Goal: Task Accomplishment & Management: Use online tool/utility

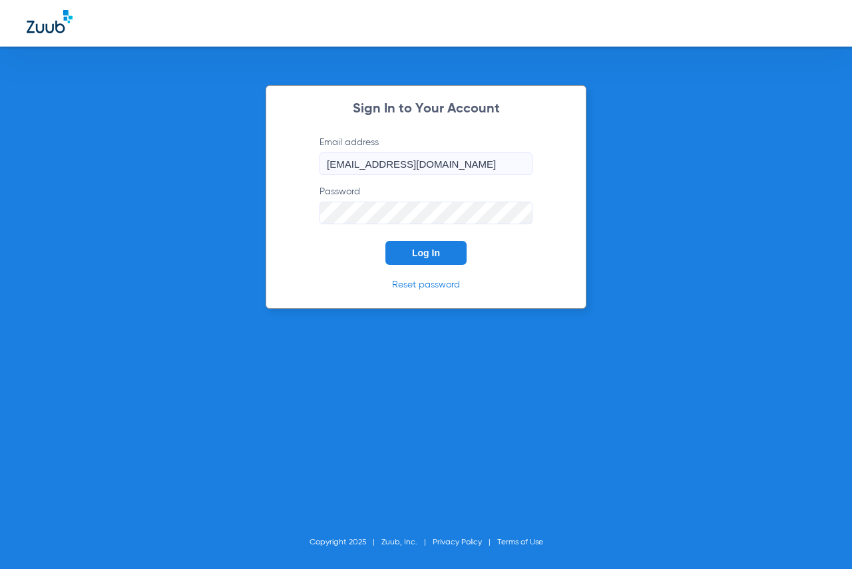
click at [431, 248] on span "Log In" at bounding box center [426, 253] width 28 height 11
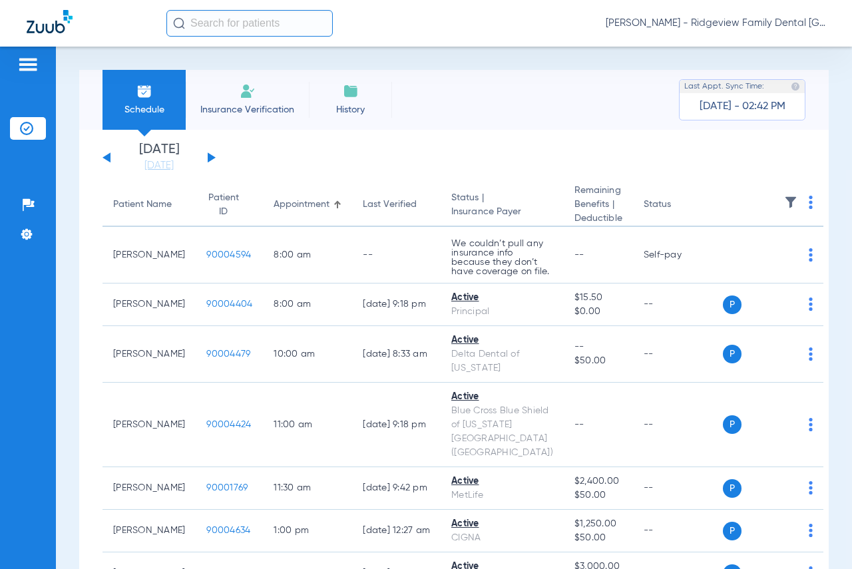
click at [208, 155] on div "[DATE] [DATE] [DATE] [DATE] [DATE] [DATE] [DATE] [DATE] [DATE] [DATE] [DATE] [D…" at bounding box center [159, 157] width 113 height 29
click at [210, 156] on button at bounding box center [212, 157] width 8 height 10
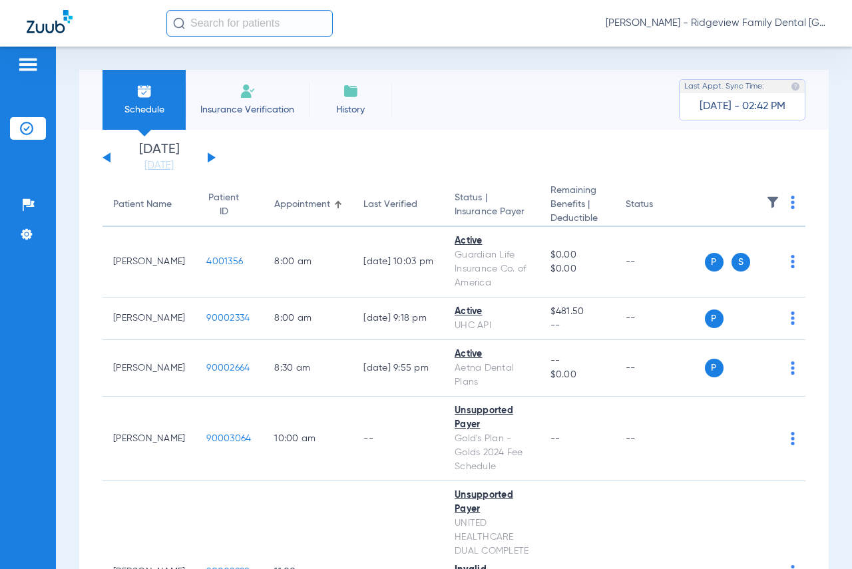
click at [209, 160] on button at bounding box center [212, 157] width 8 height 10
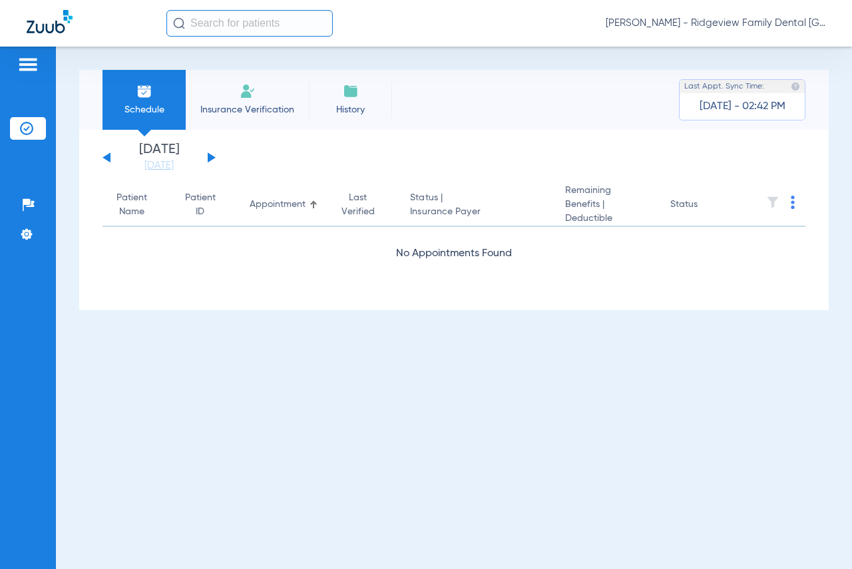
click at [208, 159] on button at bounding box center [212, 157] width 8 height 10
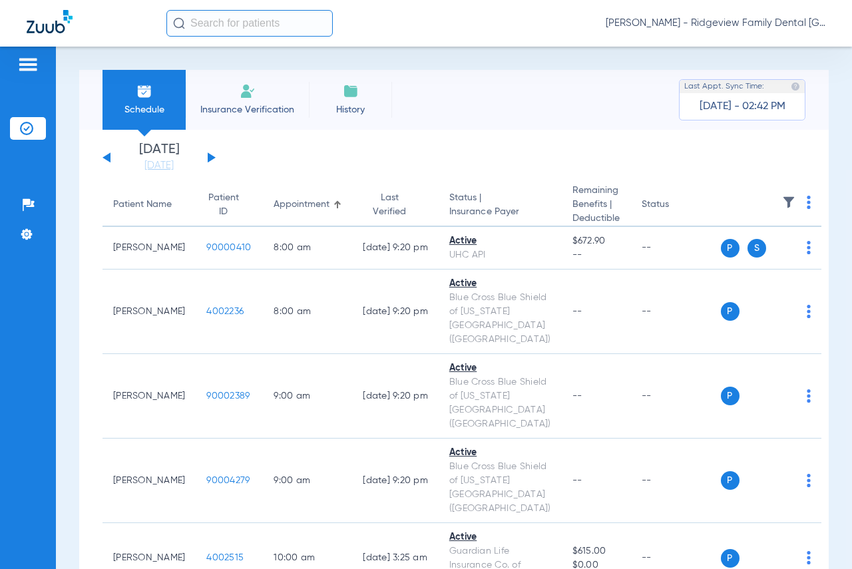
click at [208, 159] on button at bounding box center [212, 157] width 8 height 10
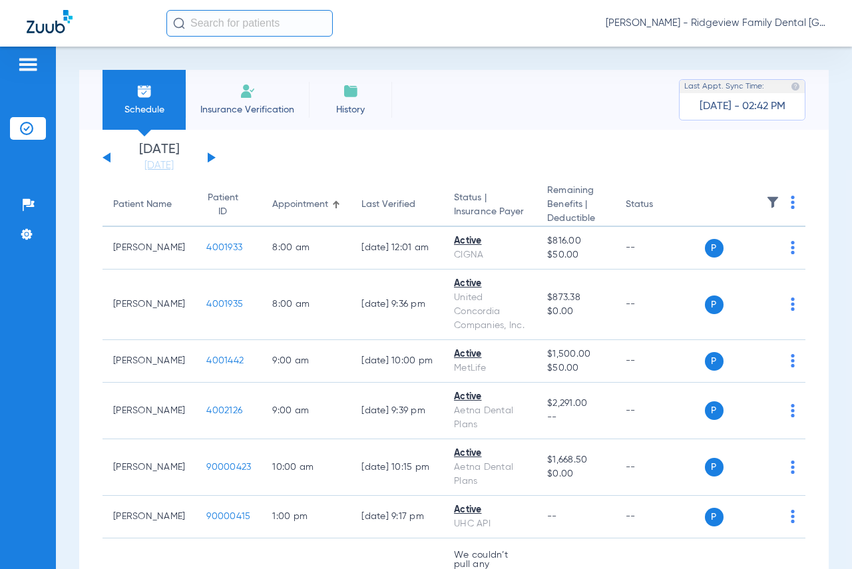
click at [105, 158] on button at bounding box center [107, 157] width 8 height 10
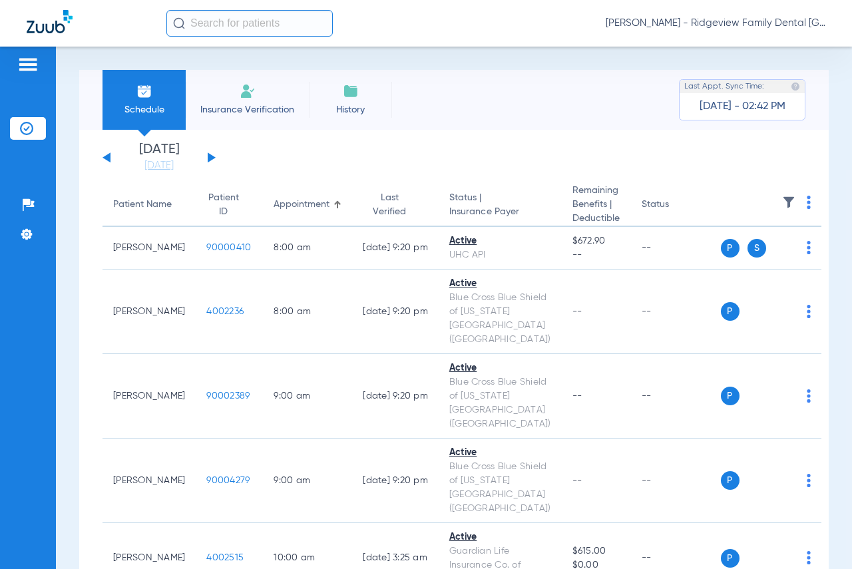
click at [209, 158] on button at bounding box center [212, 157] width 8 height 10
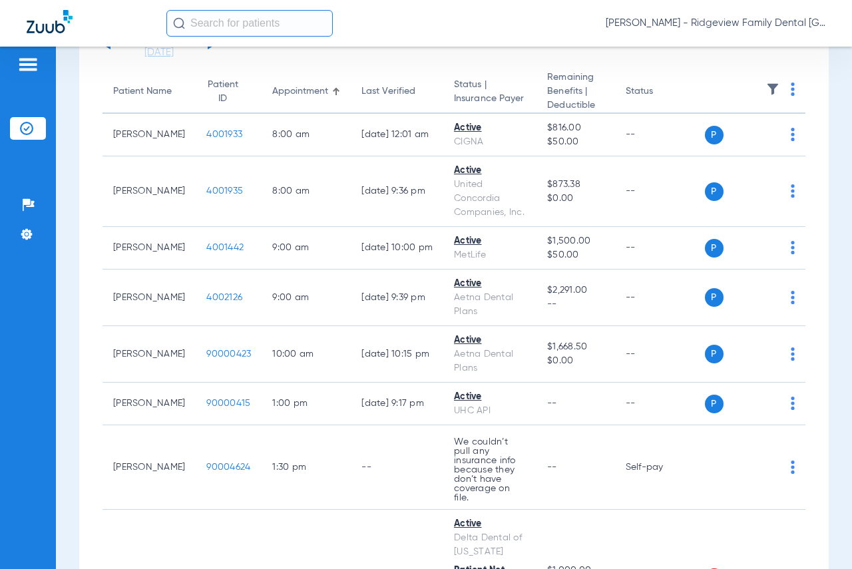
scroll to position [333, 0]
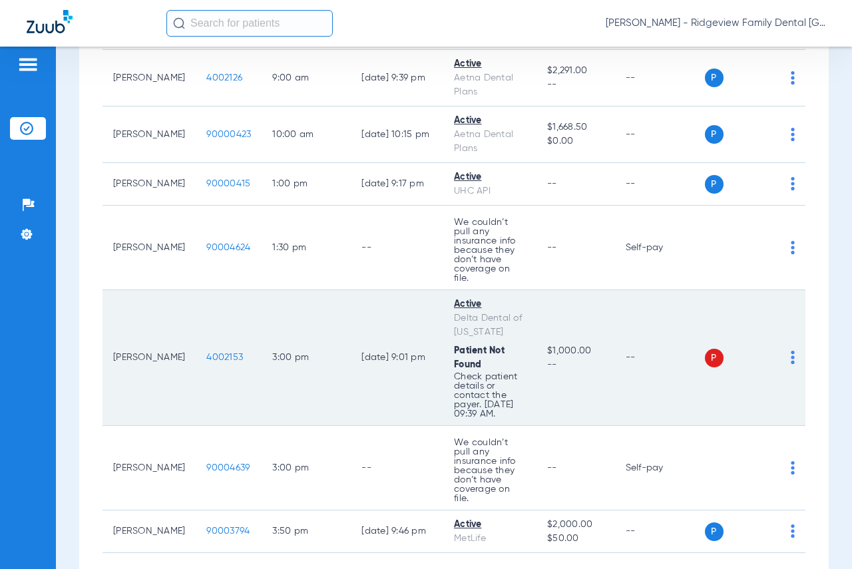
click at [791, 364] on img at bounding box center [793, 357] width 4 height 13
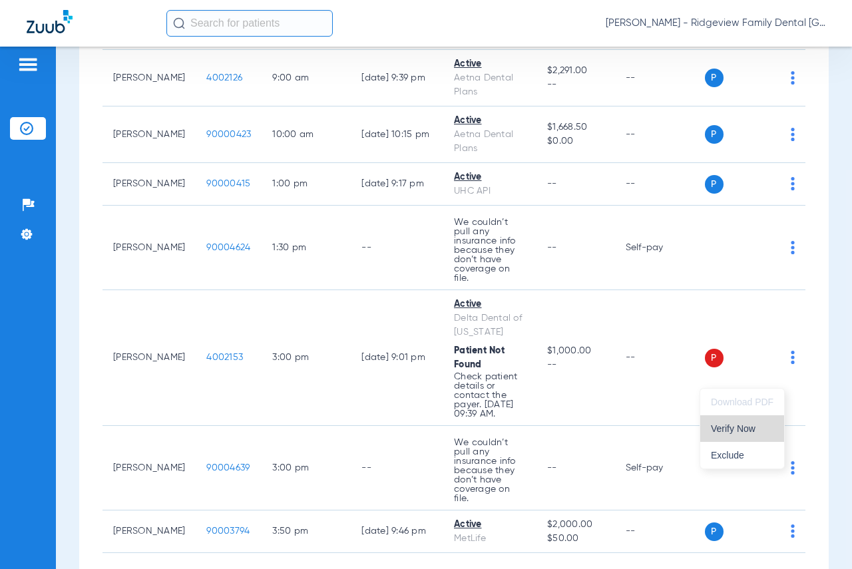
click at [743, 430] on span "Verify Now" at bounding box center [742, 428] width 63 height 9
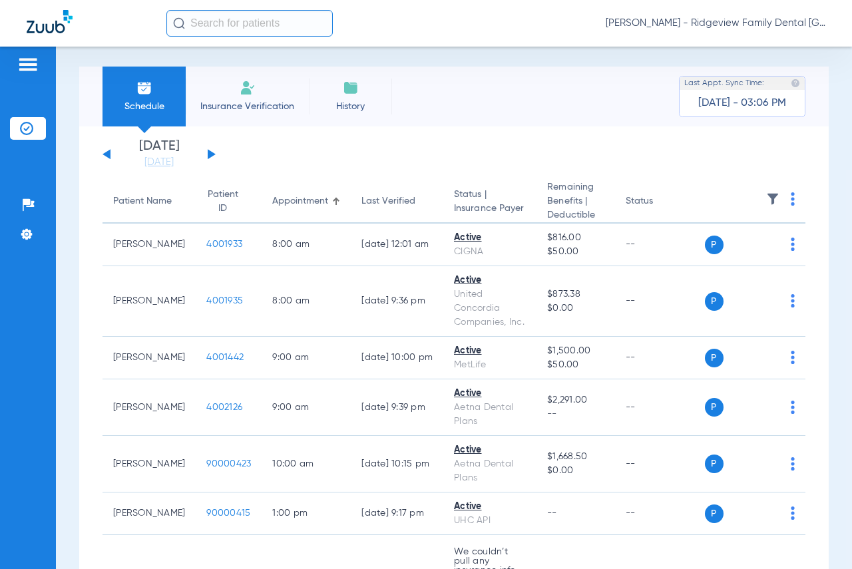
scroll to position [0, 0]
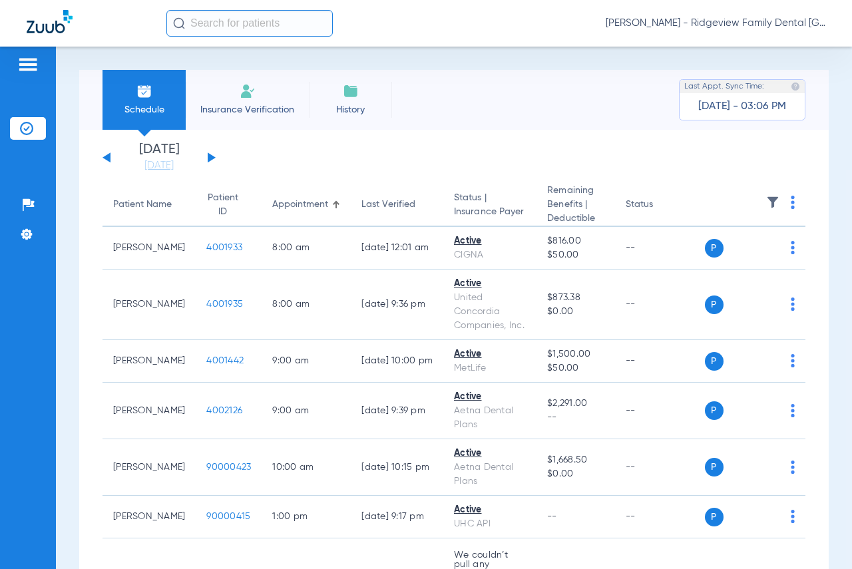
click at [208, 157] on button at bounding box center [212, 157] width 8 height 10
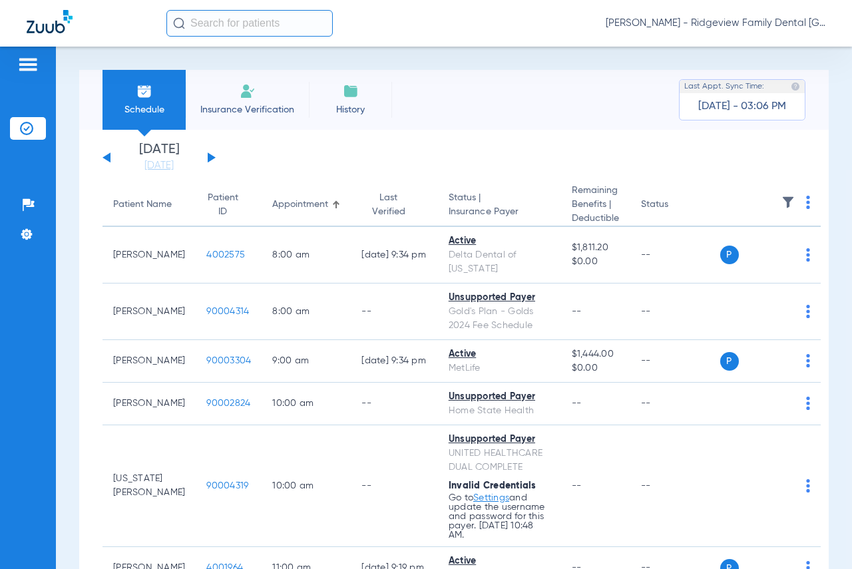
click at [209, 157] on button at bounding box center [212, 157] width 8 height 10
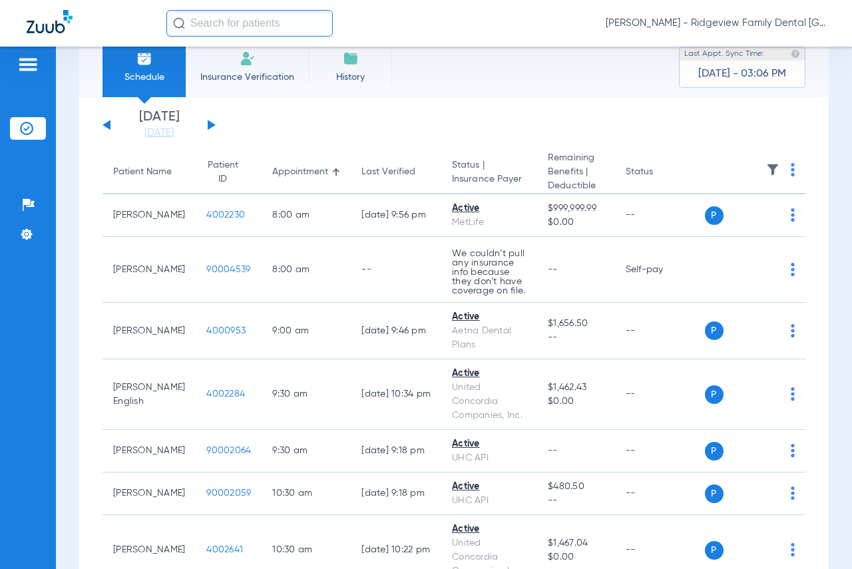
scroll to position [31, 0]
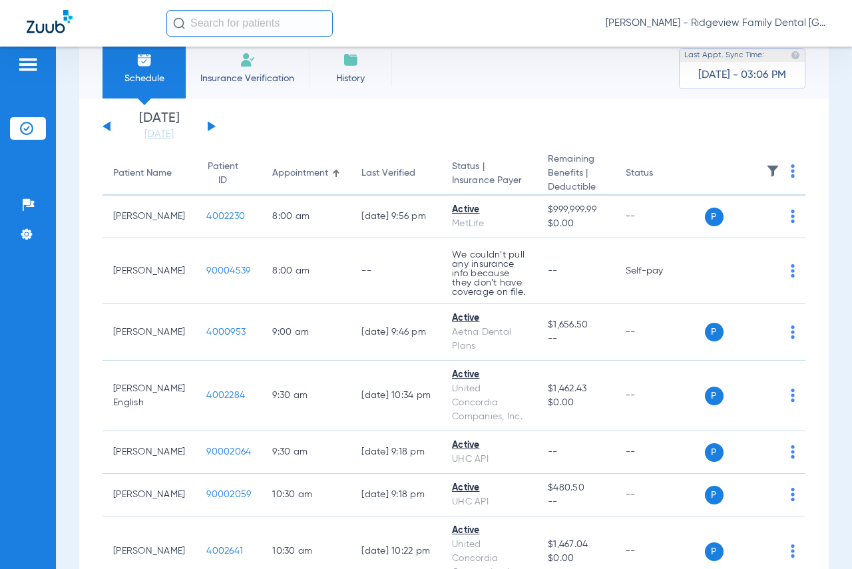
click at [211, 128] on button at bounding box center [212, 126] width 8 height 10
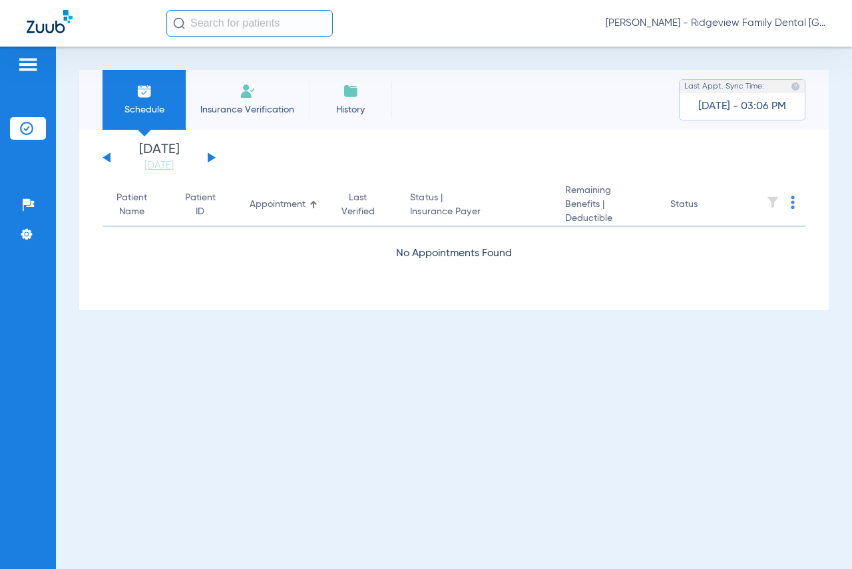
click at [207, 159] on div "[DATE] [DATE] [DATE] [DATE] [DATE] [DATE] [DATE] [DATE] [DATE] [DATE] [DATE] [D…" at bounding box center [159, 157] width 113 height 29
click at [212, 158] on button at bounding box center [212, 157] width 8 height 10
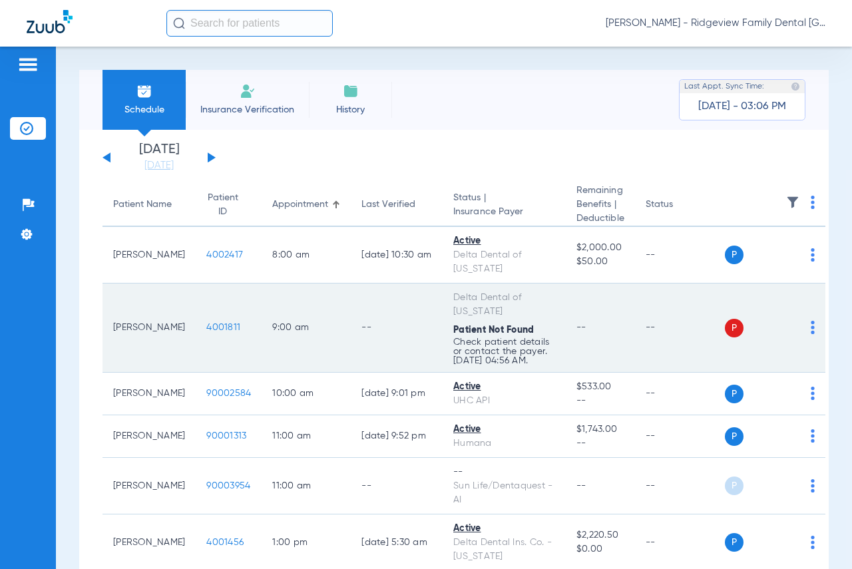
click at [811, 334] on img at bounding box center [813, 327] width 4 height 13
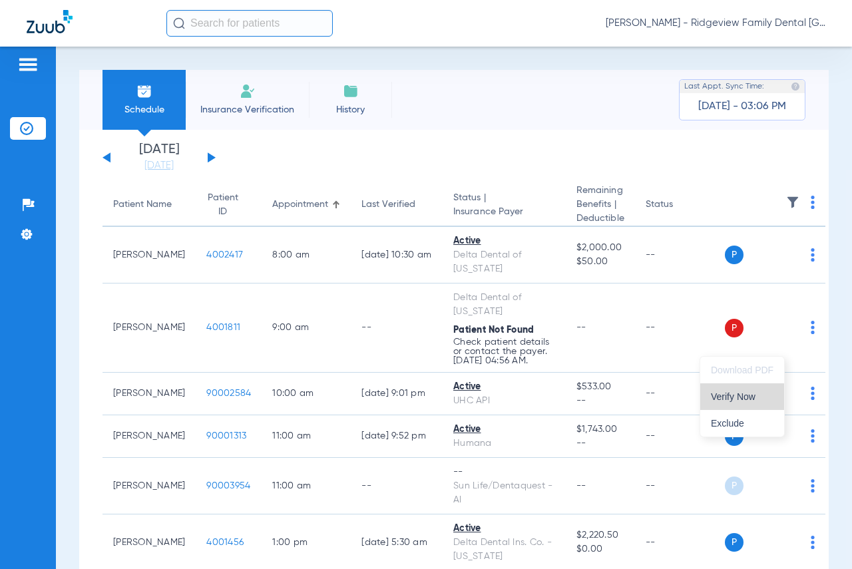
click at [736, 397] on span "Verify Now" at bounding box center [742, 396] width 63 height 9
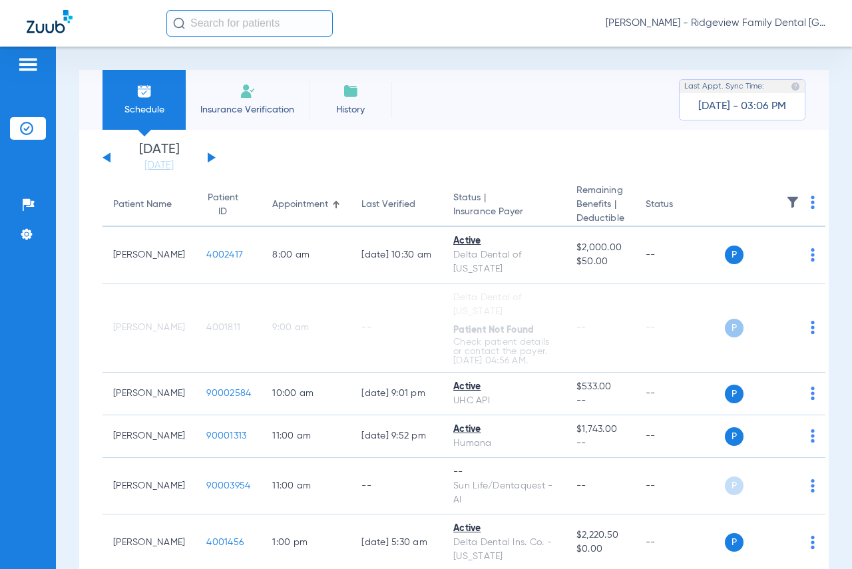
click at [210, 156] on button at bounding box center [212, 157] width 8 height 10
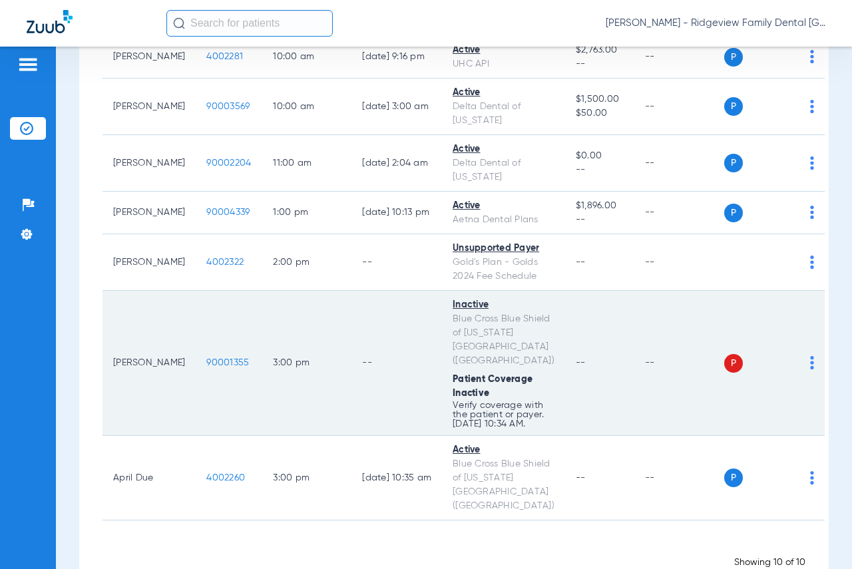
scroll to position [399, 0]
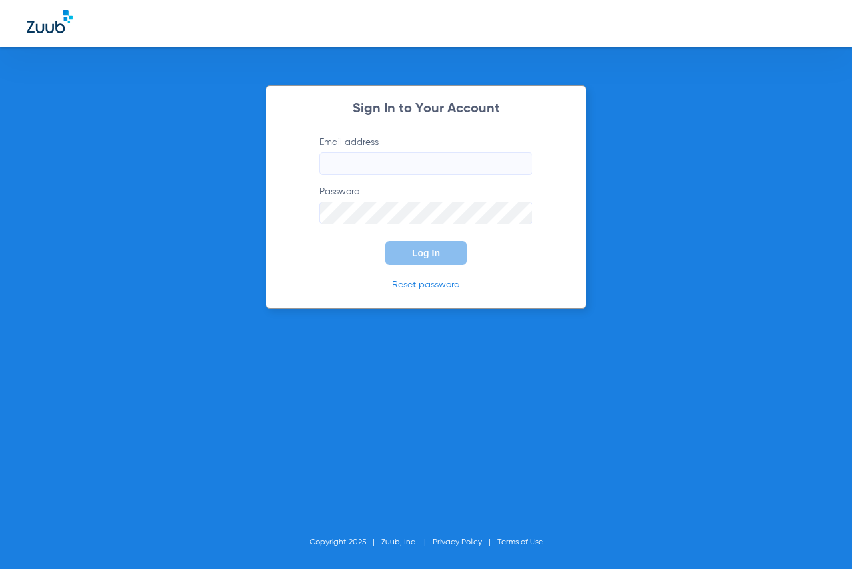
type input "[EMAIL_ADDRESS][DOMAIN_NAME]"
